Goal: Find specific page/section

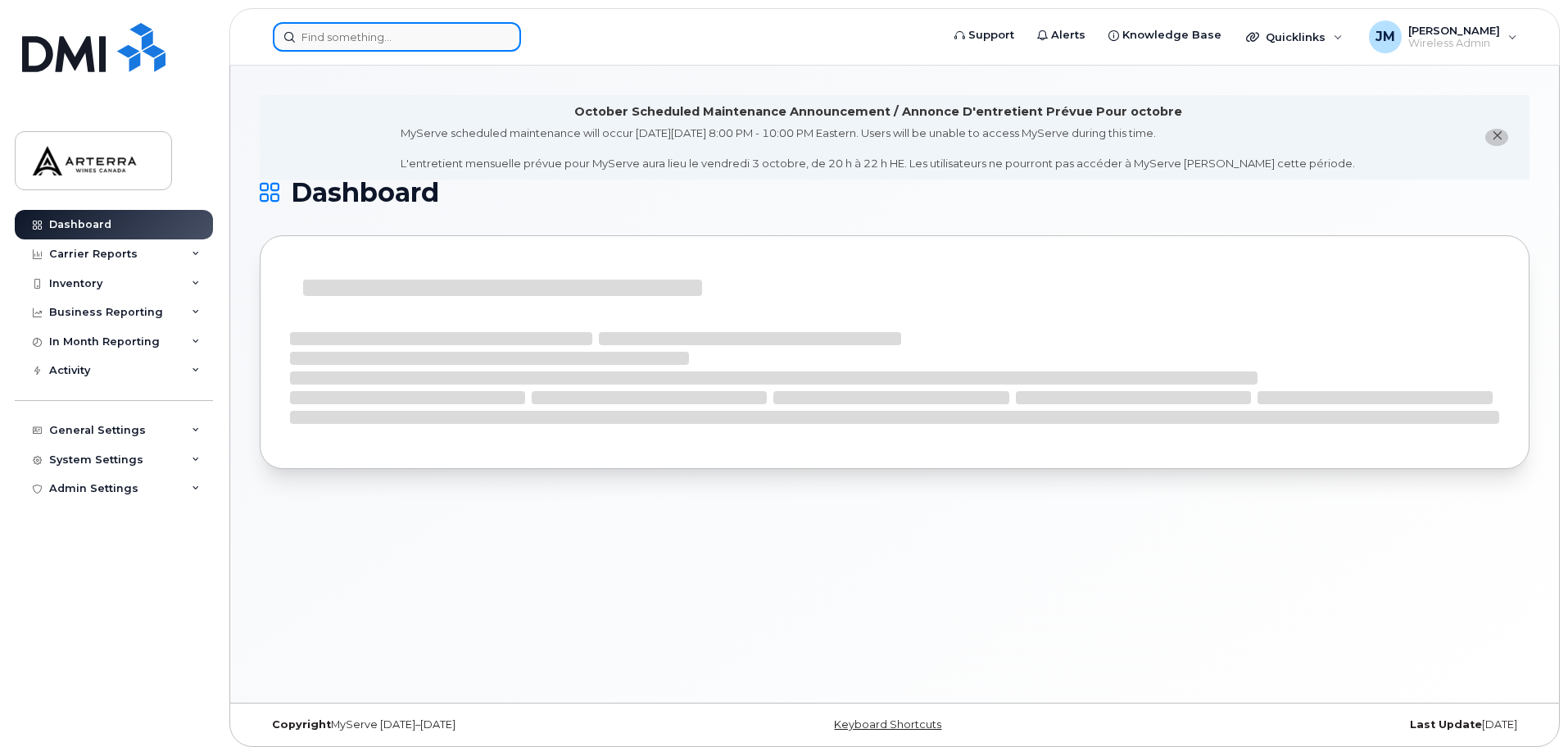
click at [442, 34] on input at bounding box center [396, 37] width 248 height 30
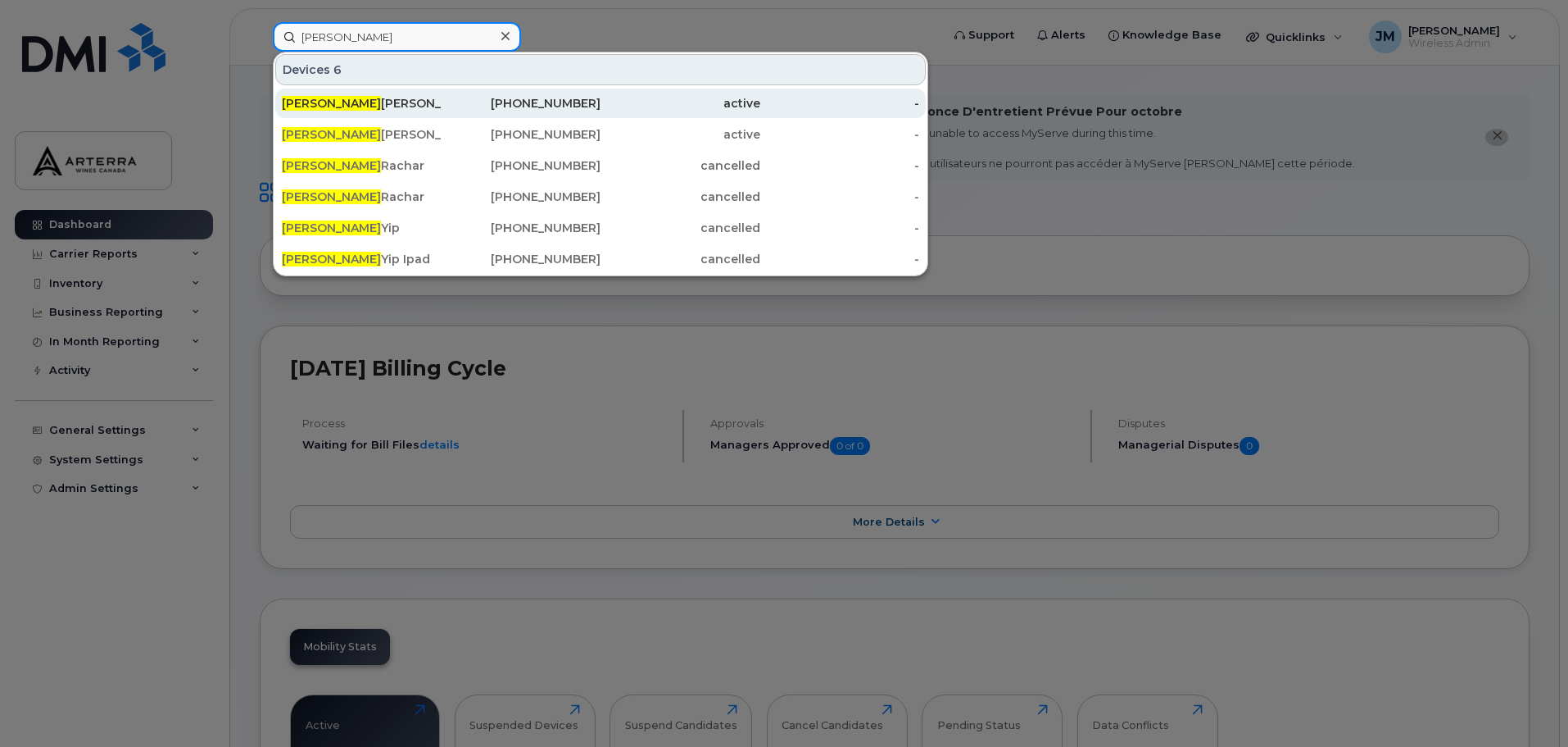
type input "melanie"
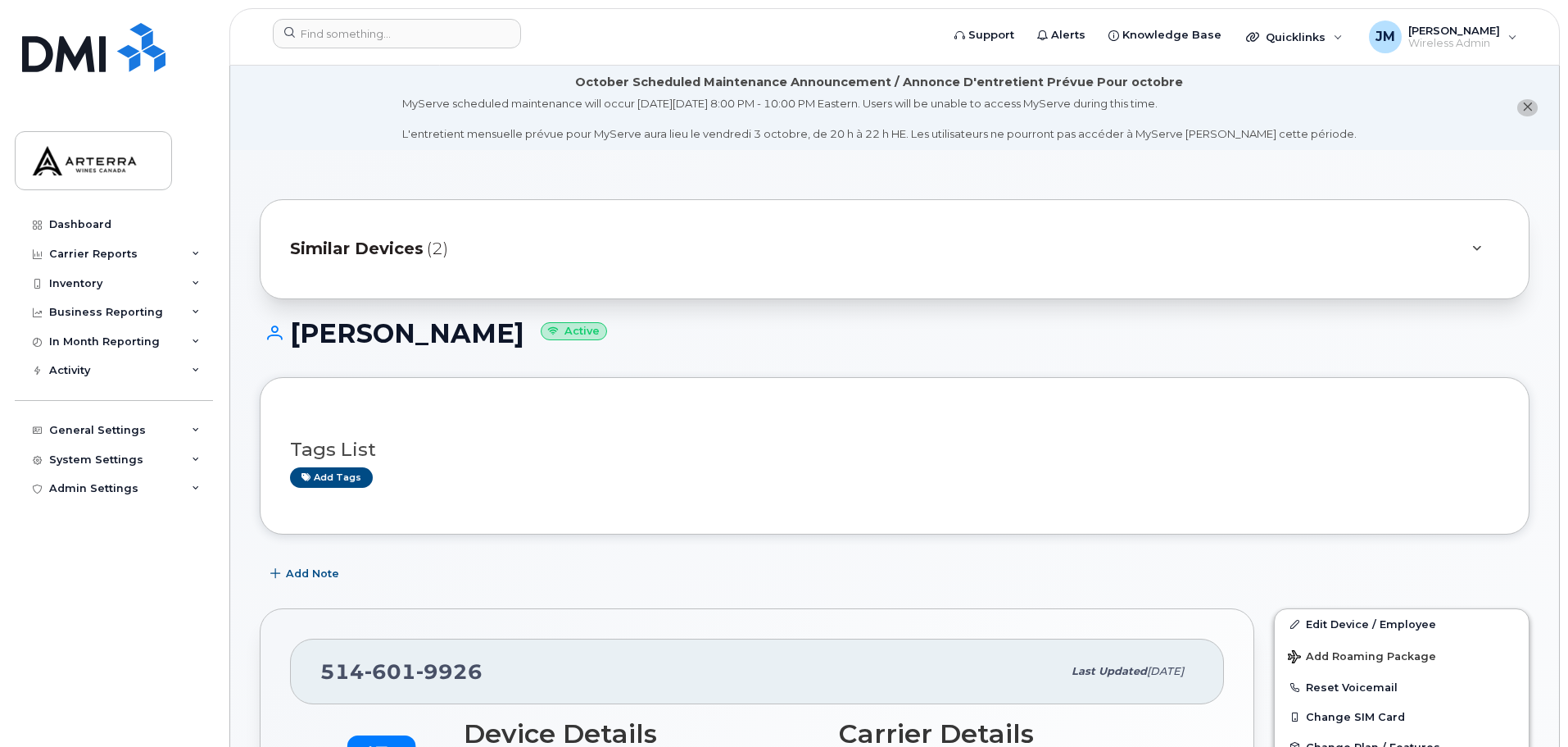
scroll to position [164, 0]
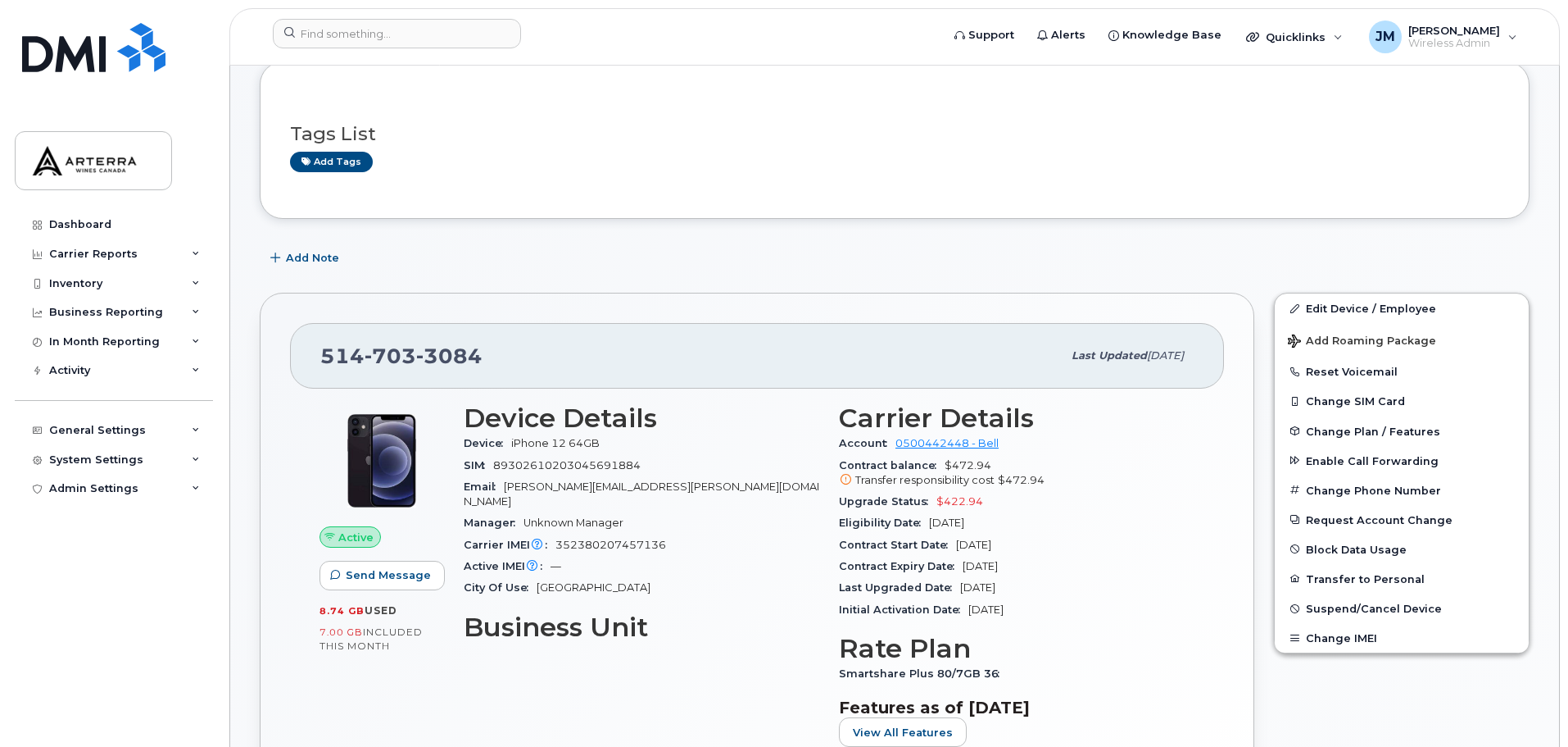
scroll to position [410, 0]
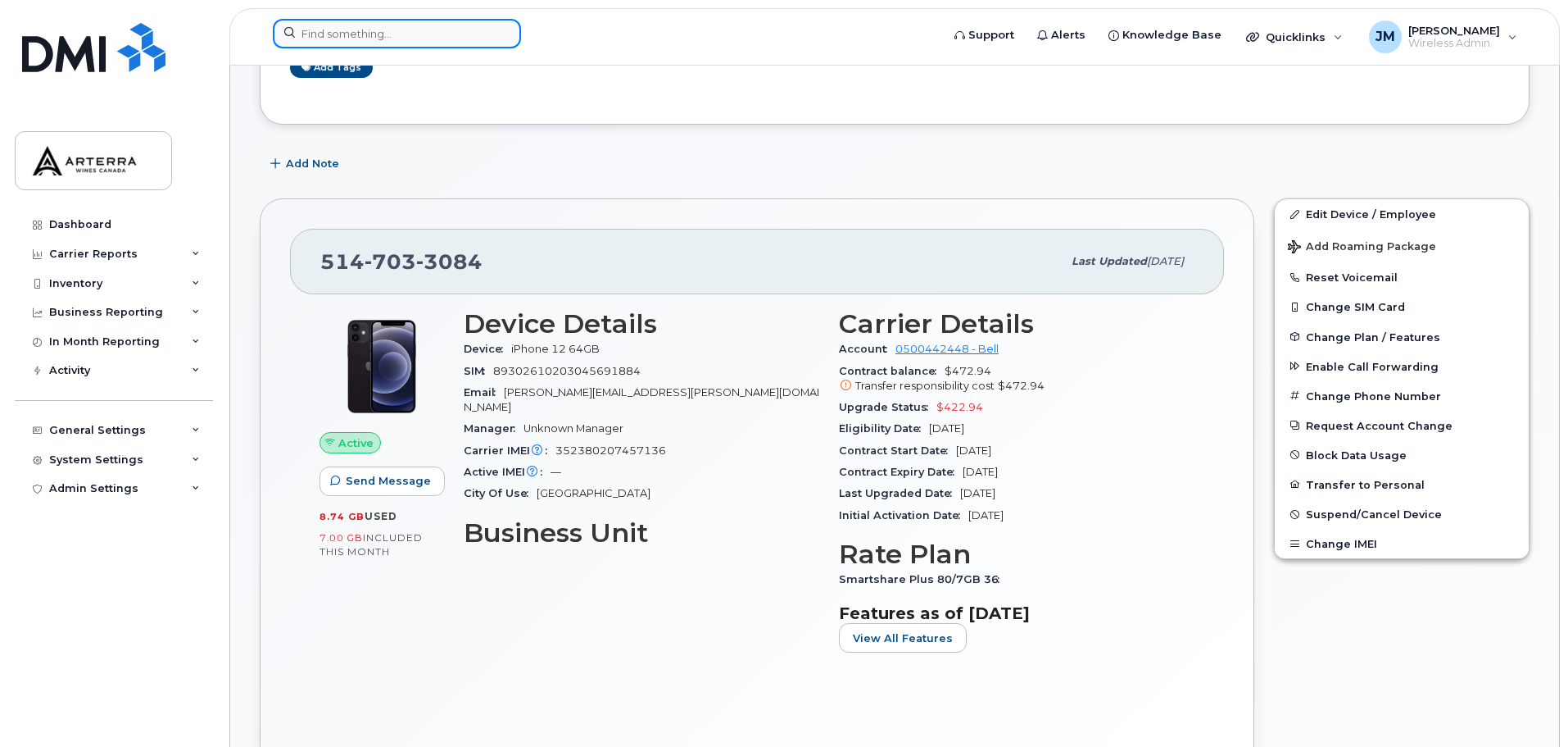
click at [324, 35] on input at bounding box center [396, 34] width 248 height 30
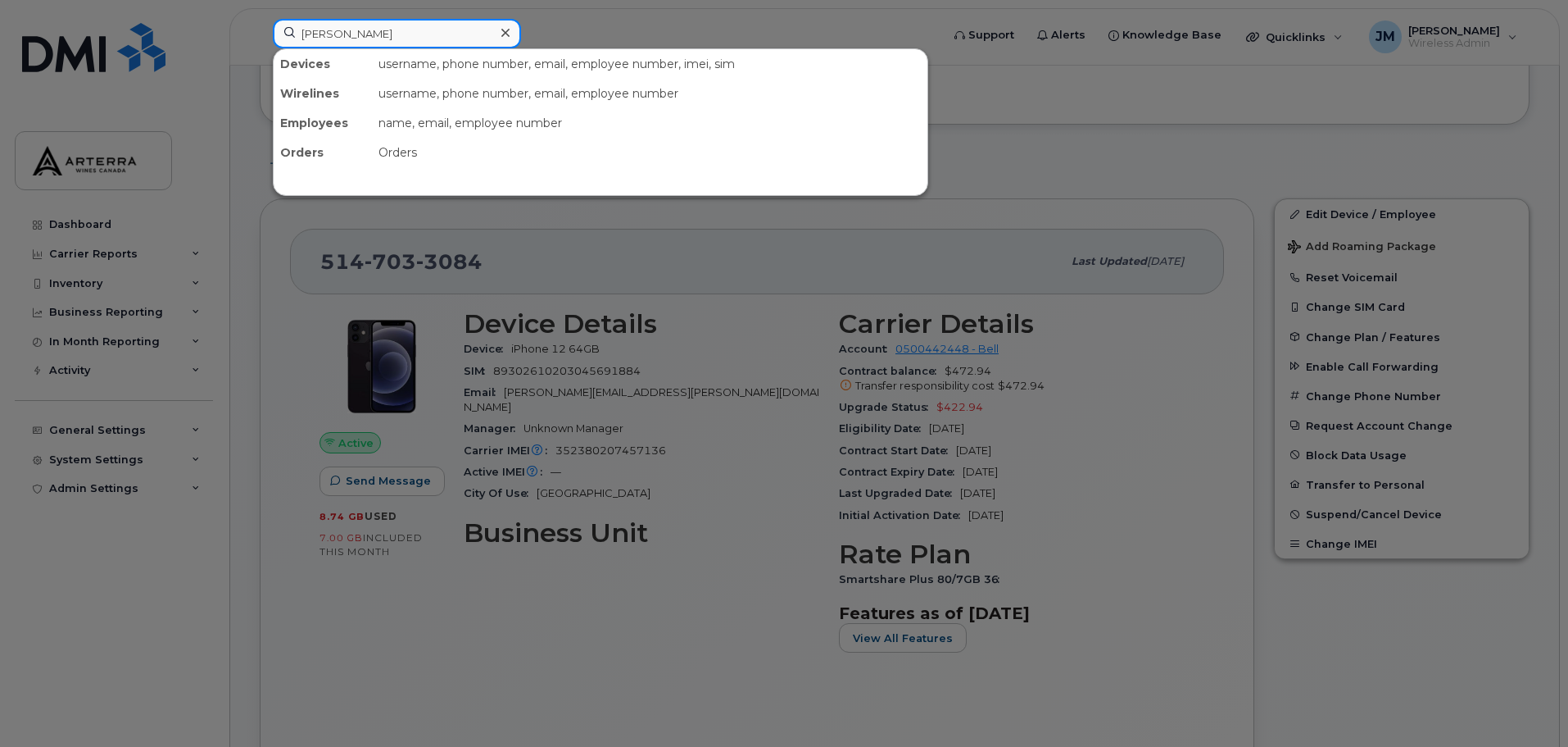
type input "leah"
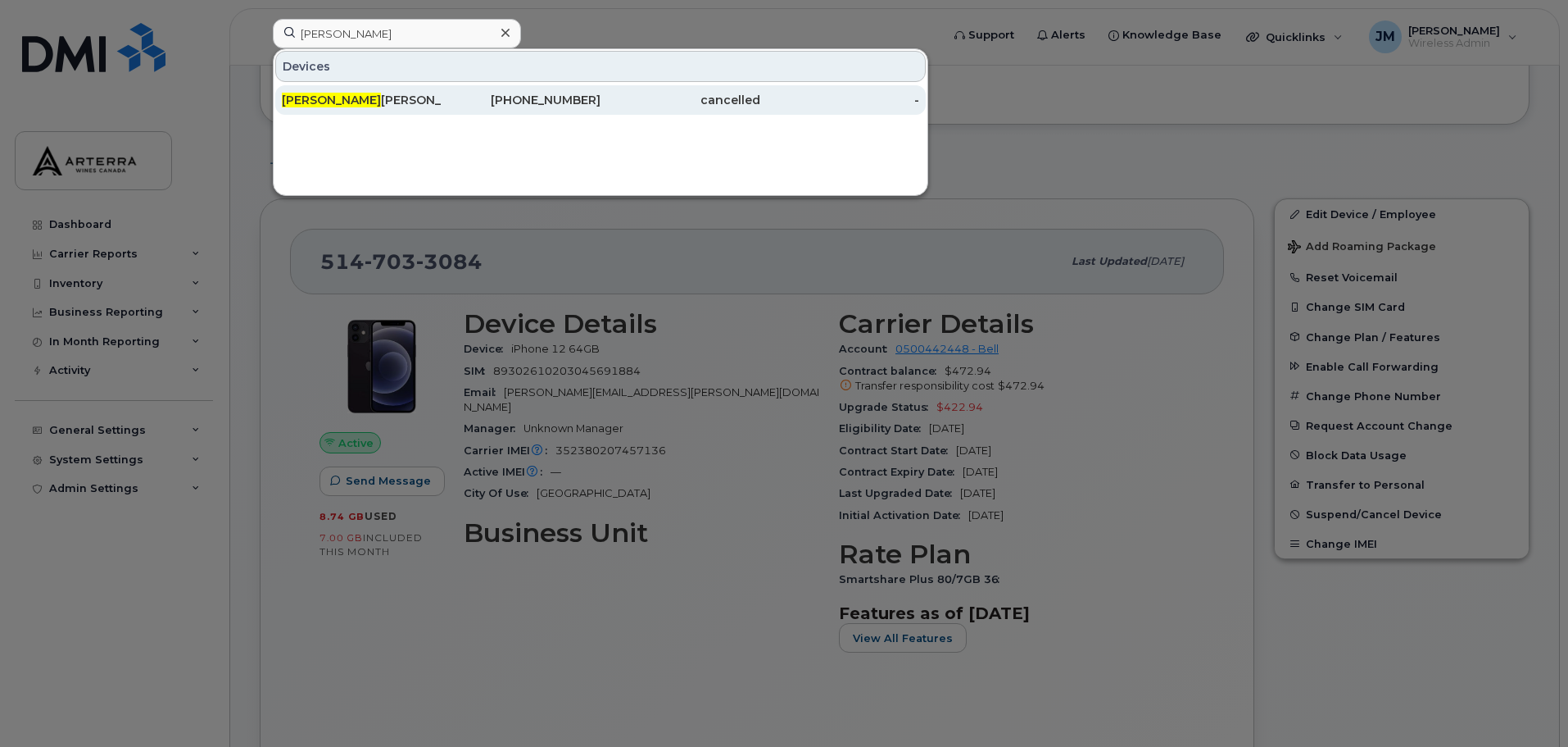
click at [301, 100] on span "Leah" at bounding box center [331, 100] width 100 height 14
